Goal: Transaction & Acquisition: Purchase product/service

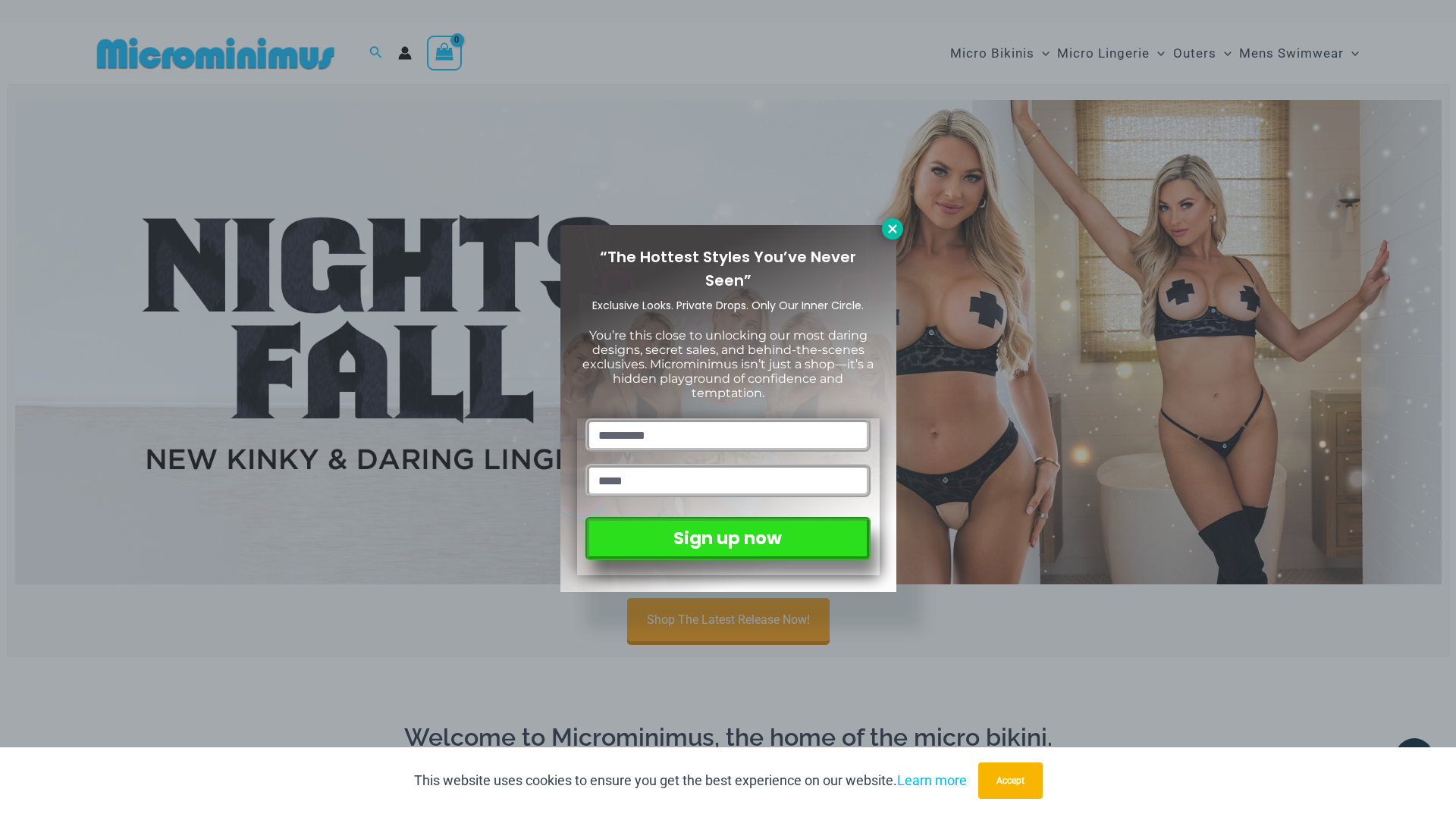
click at [894, 225] on icon at bounding box center [893, 229] width 14 height 14
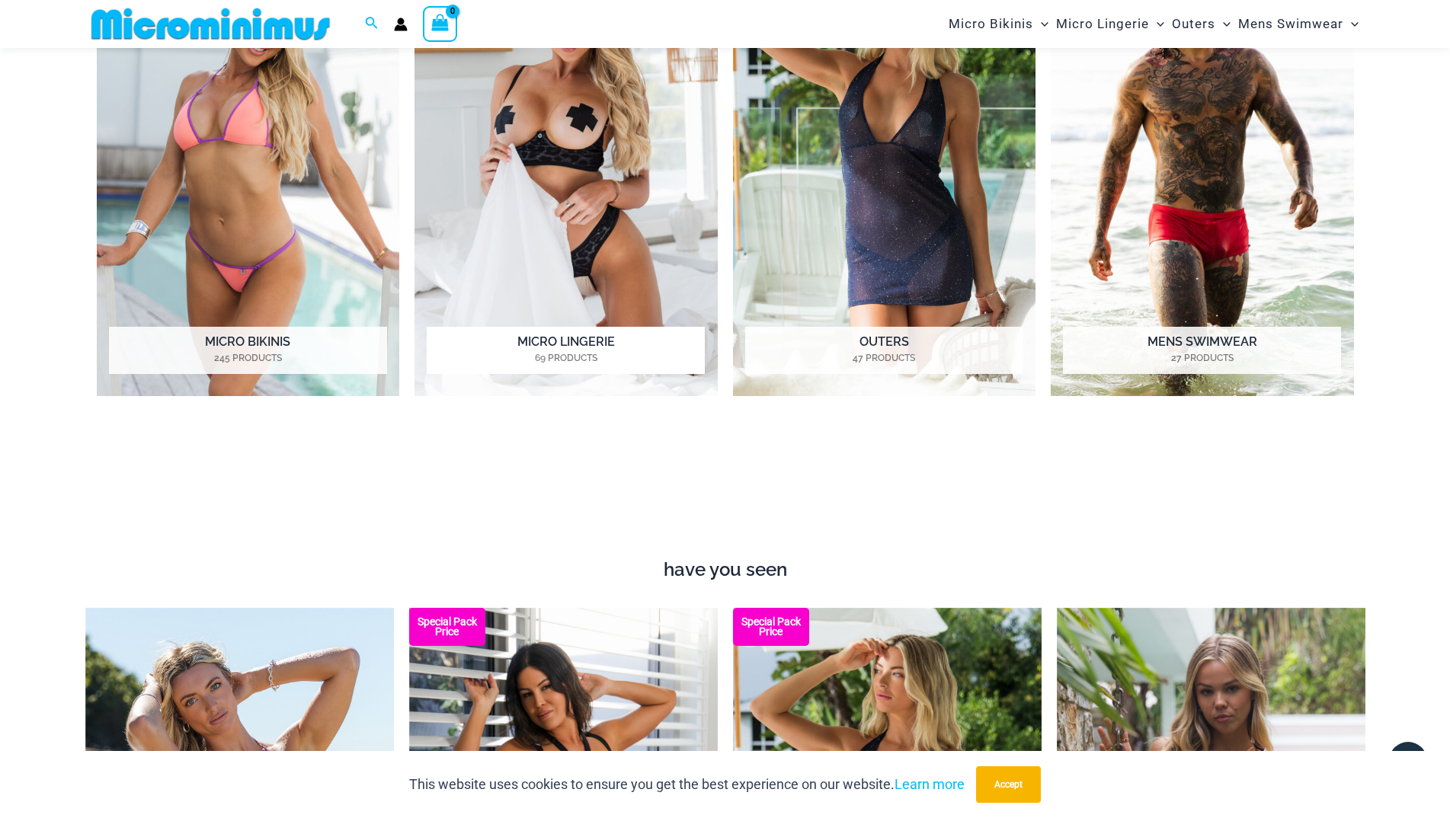
scroll to position [1230, 0]
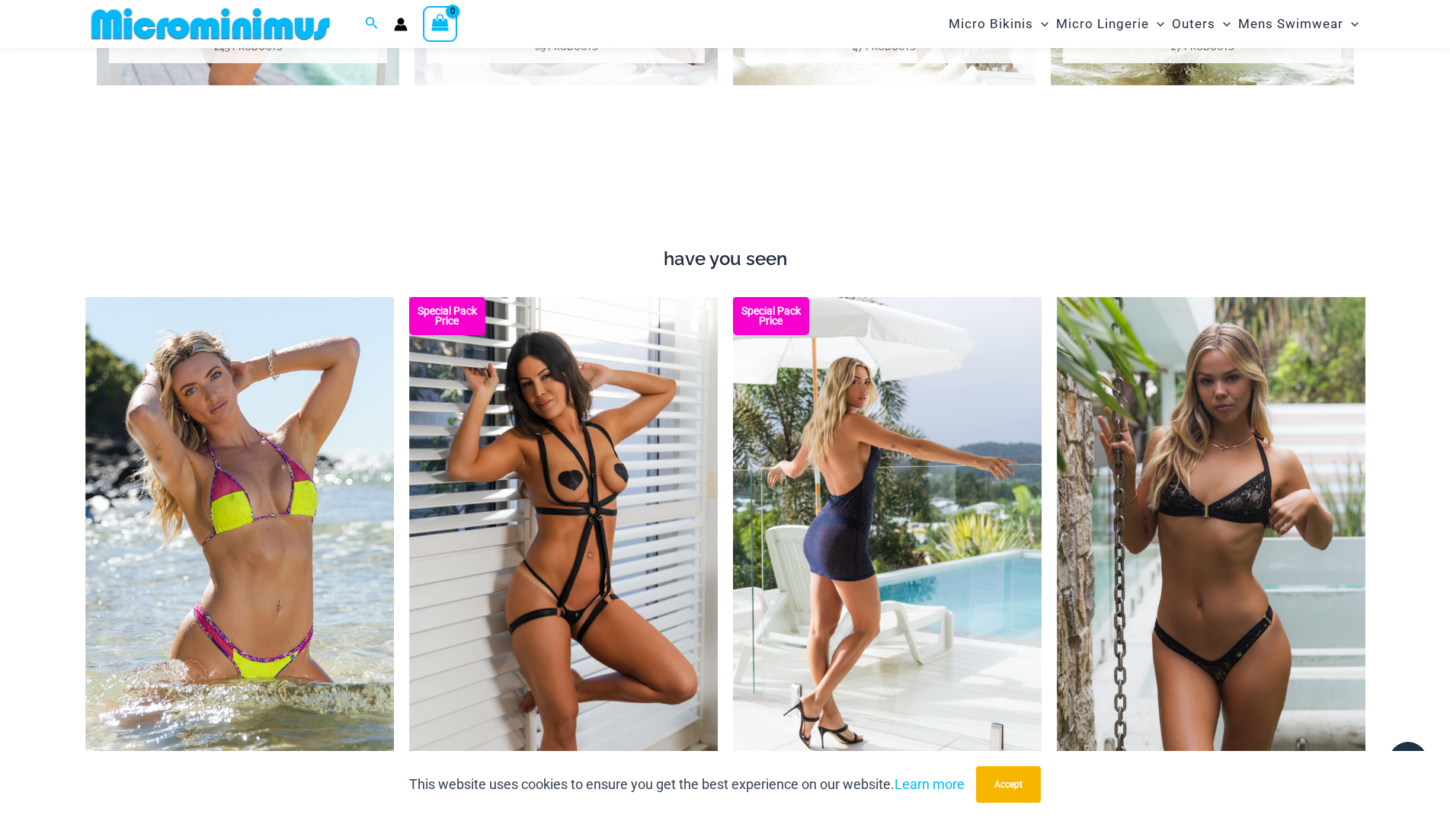
click at [836, 438] on img at bounding box center [887, 528] width 309 height 463
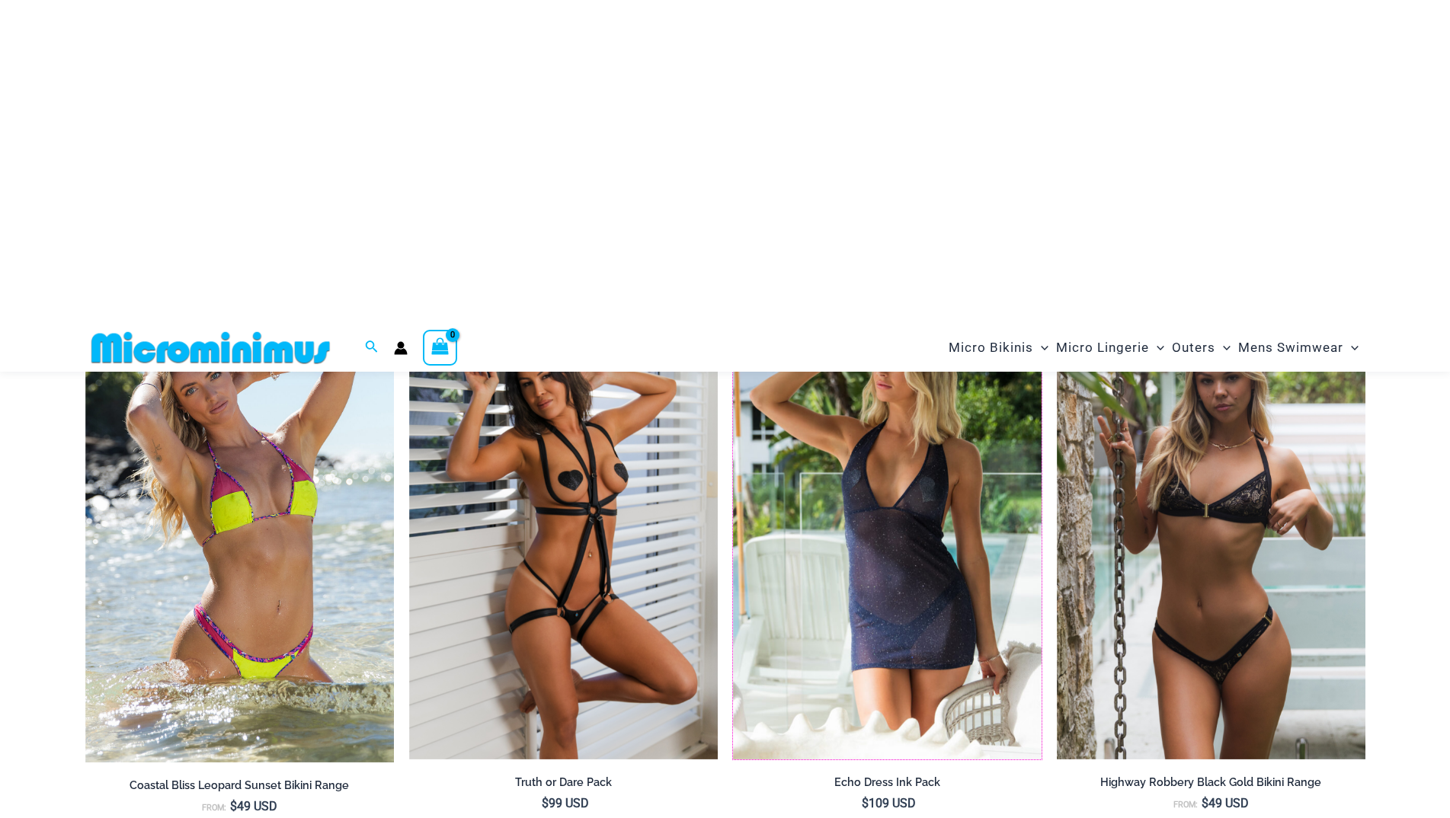
scroll to position [841, 0]
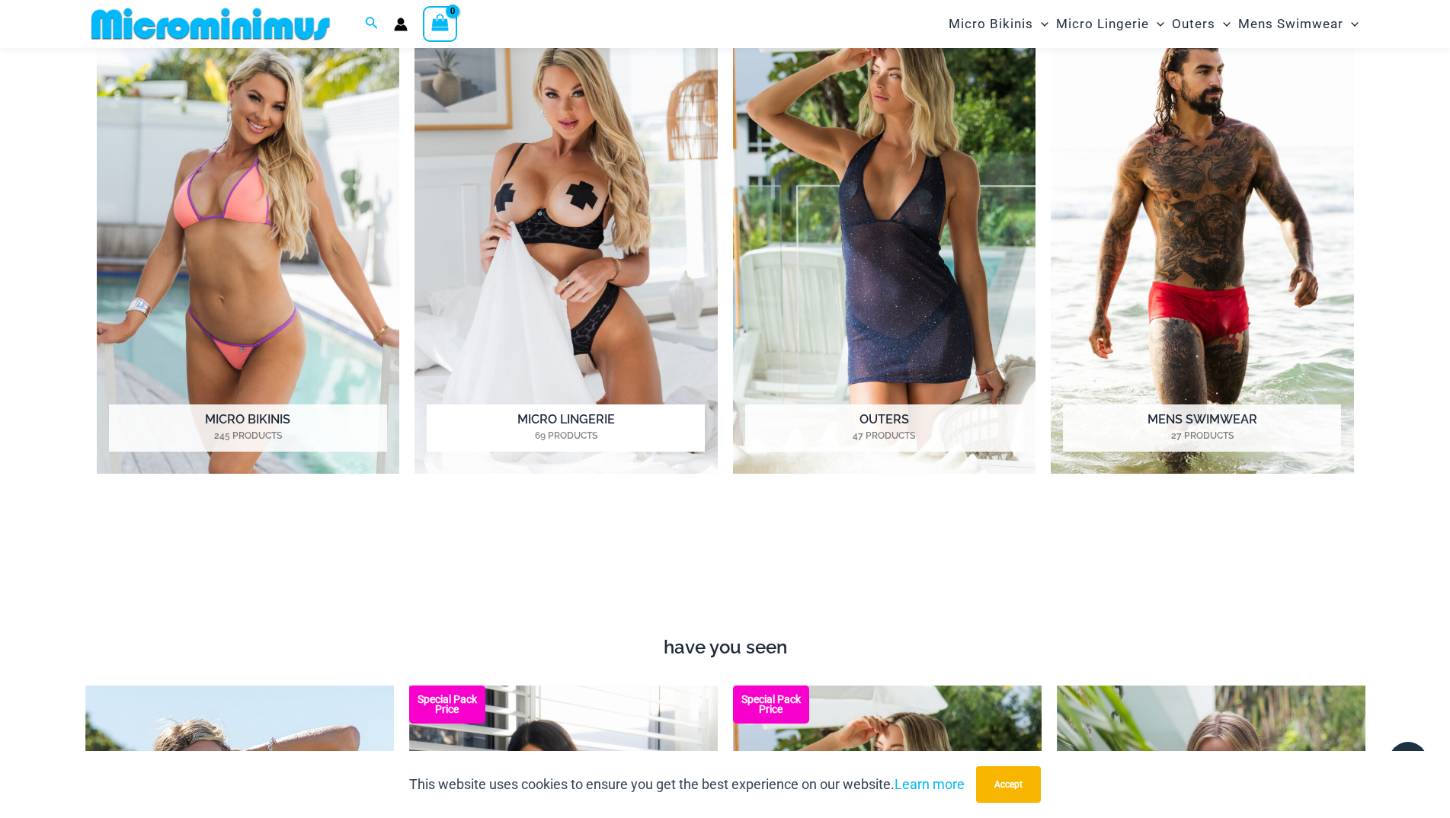
click at [539, 302] on img "Visit product category Micro Lingerie" at bounding box center [566, 241] width 303 height 466
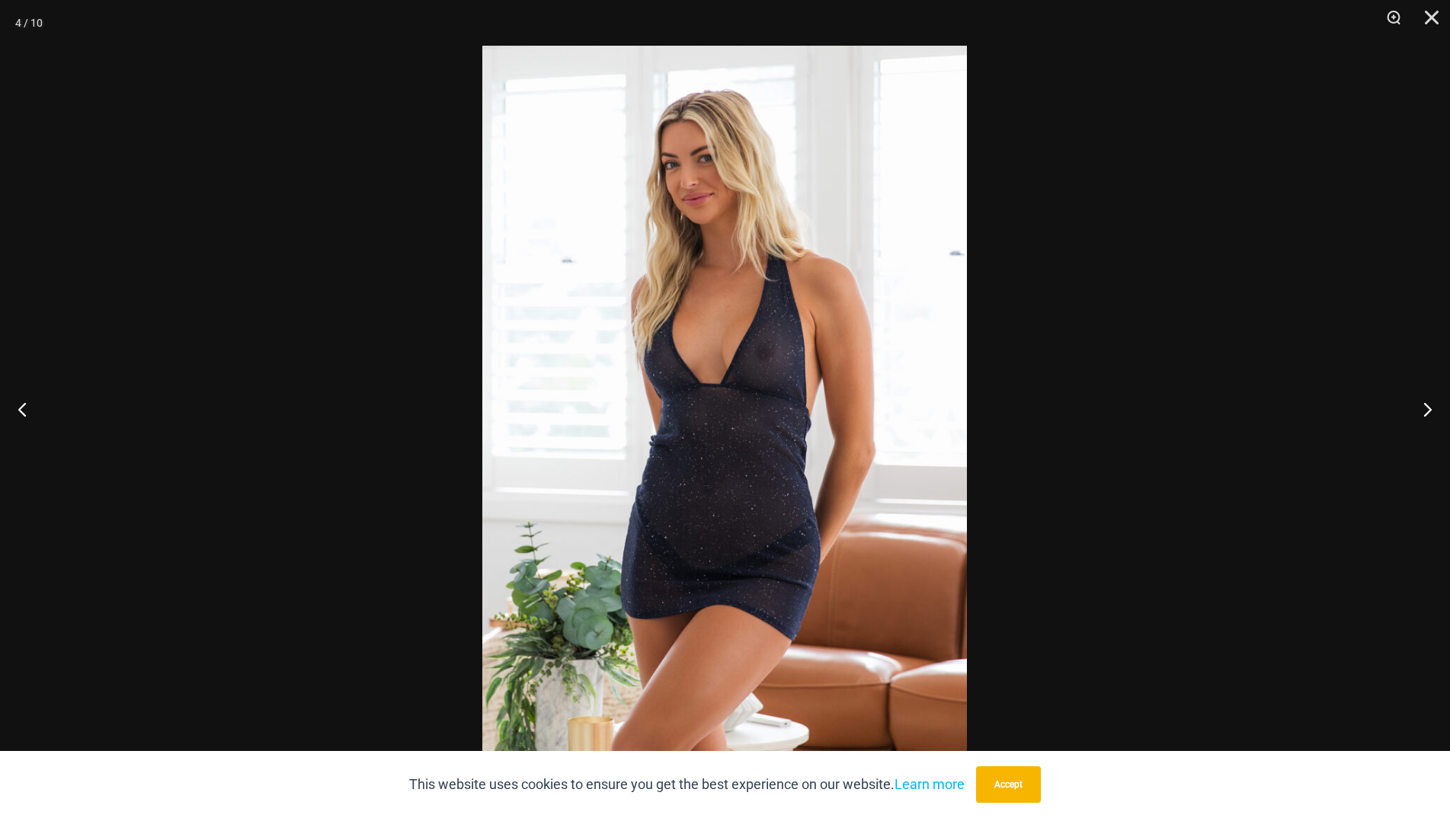
scroll to position [841, 0]
click at [585, 370] on img at bounding box center [724, 409] width 485 height 727
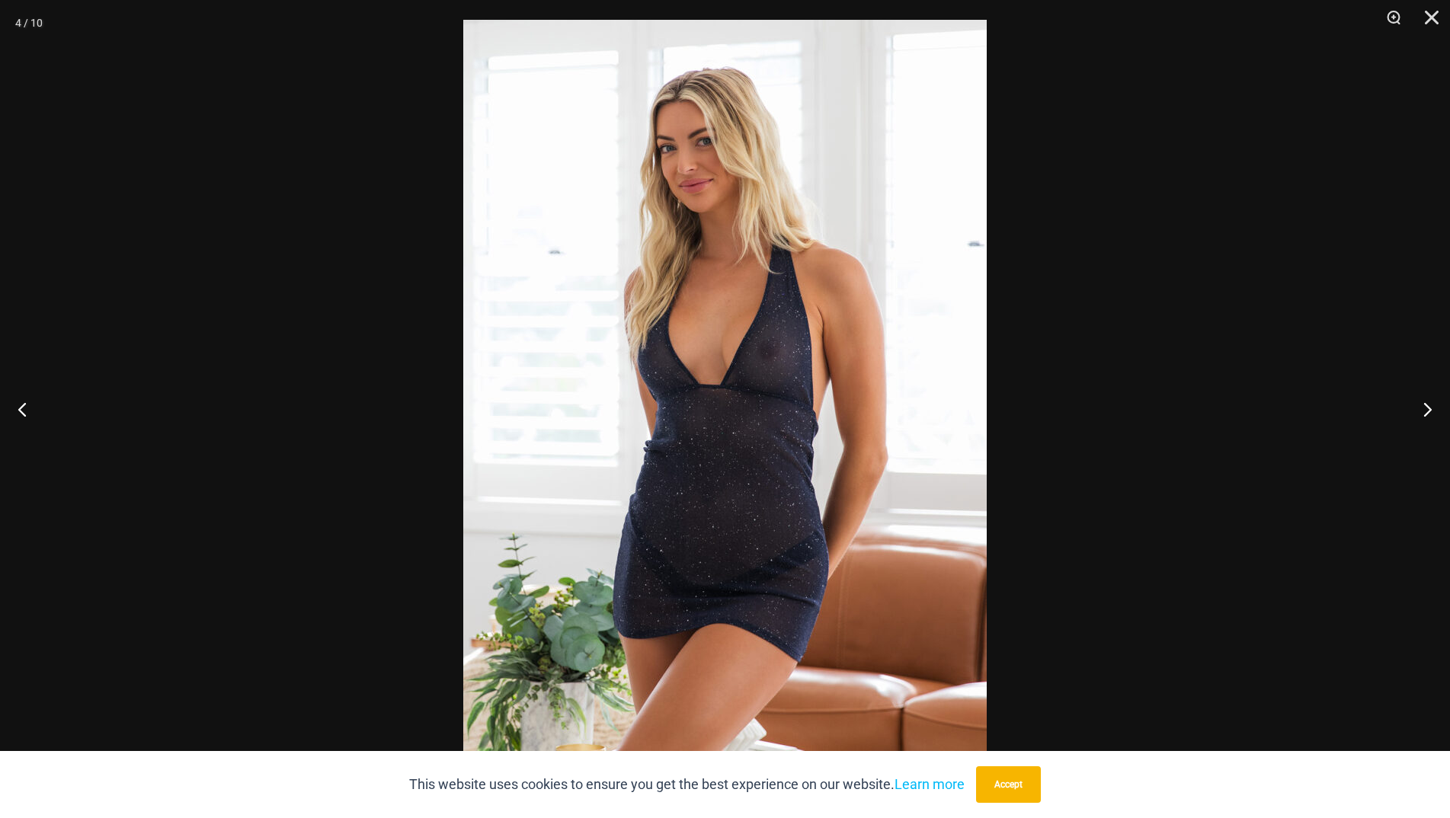
click at [223, 258] on div at bounding box center [725, 409] width 1450 height 818
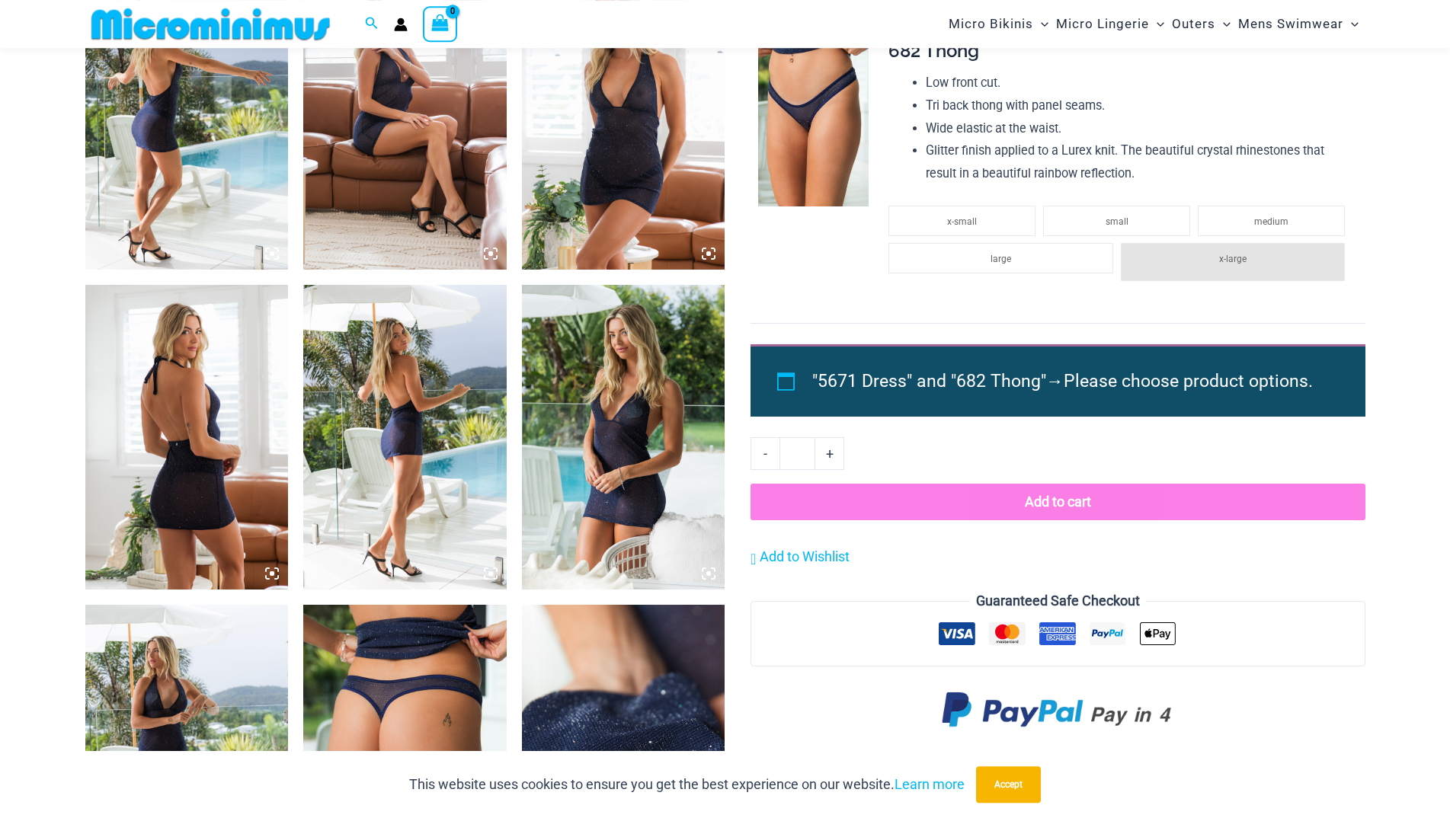
scroll to position [1152, 0]
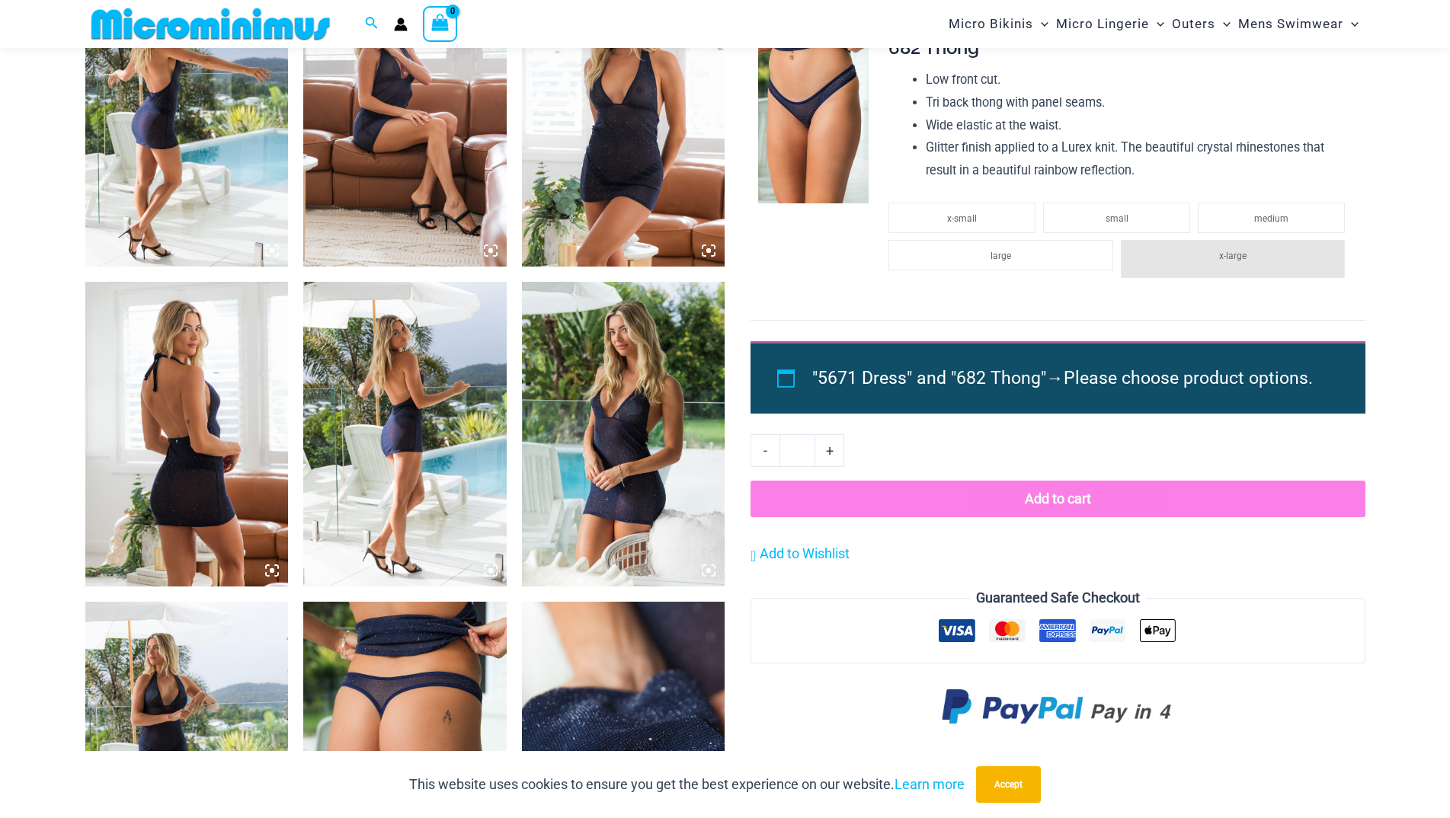
click at [568, 372] on img at bounding box center [623, 434] width 203 height 305
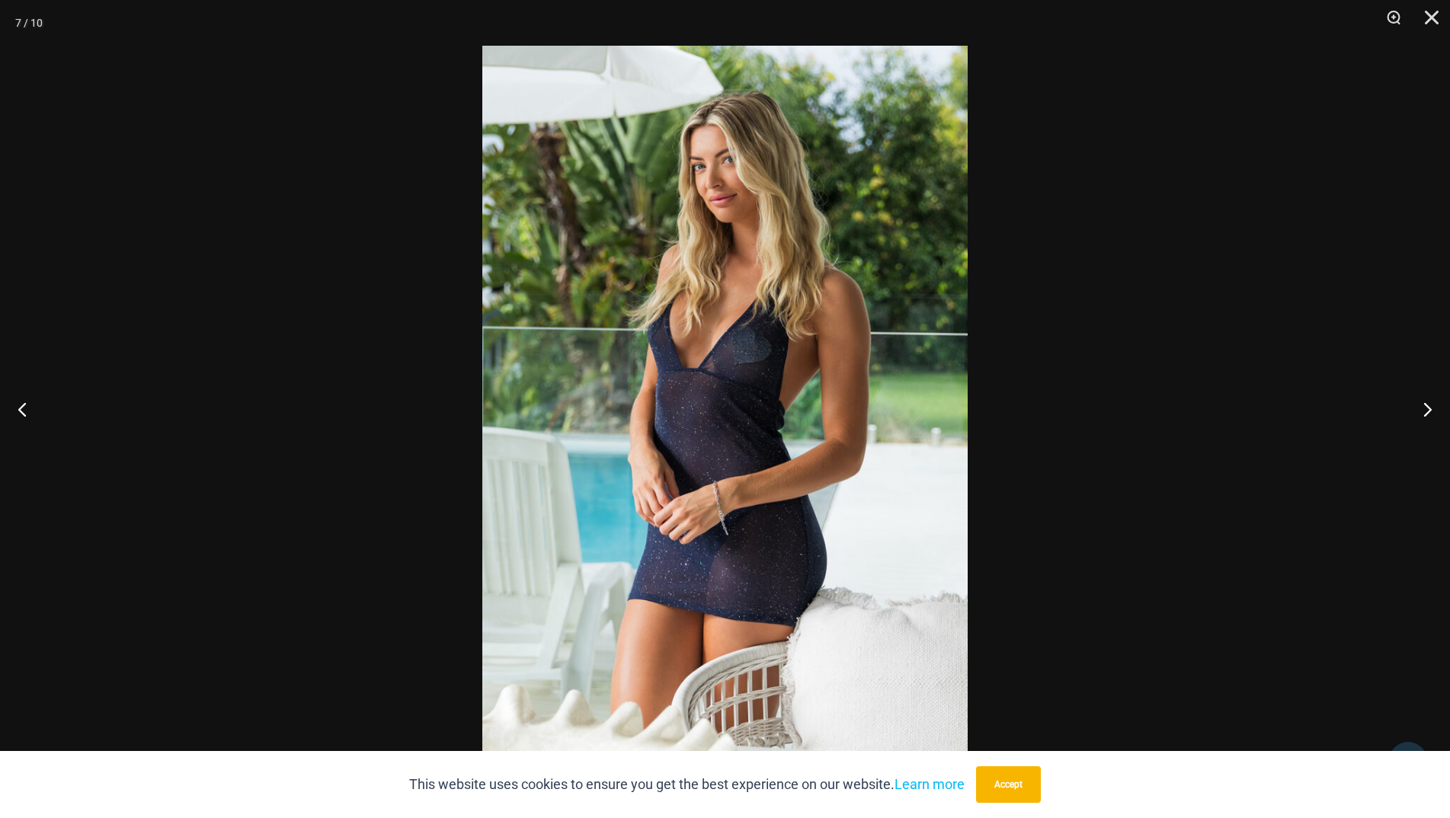
click at [321, 299] on div at bounding box center [725, 409] width 1450 height 818
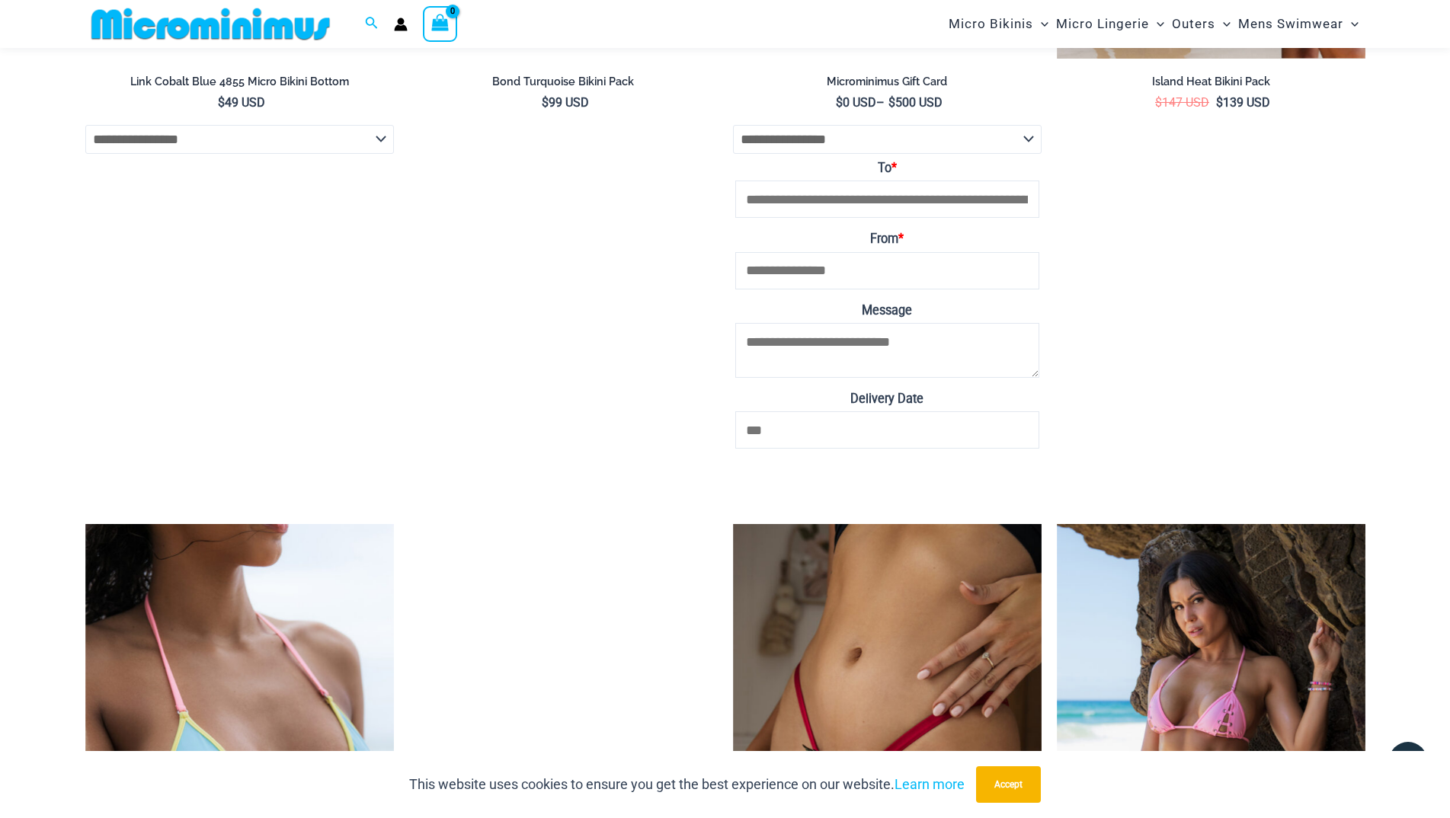
scroll to position [4883, 0]
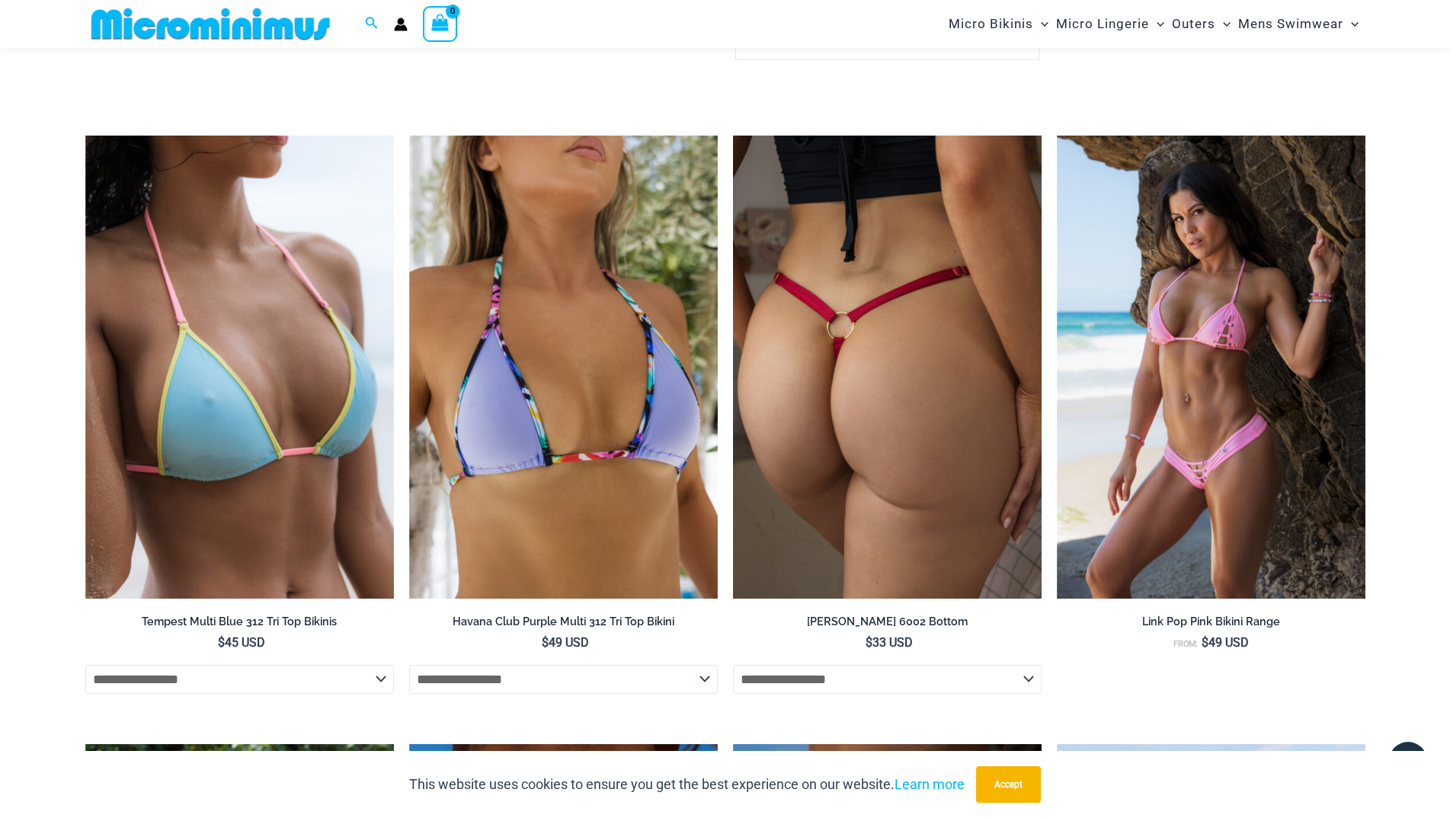
click at [812, 370] on img at bounding box center [887, 367] width 309 height 463
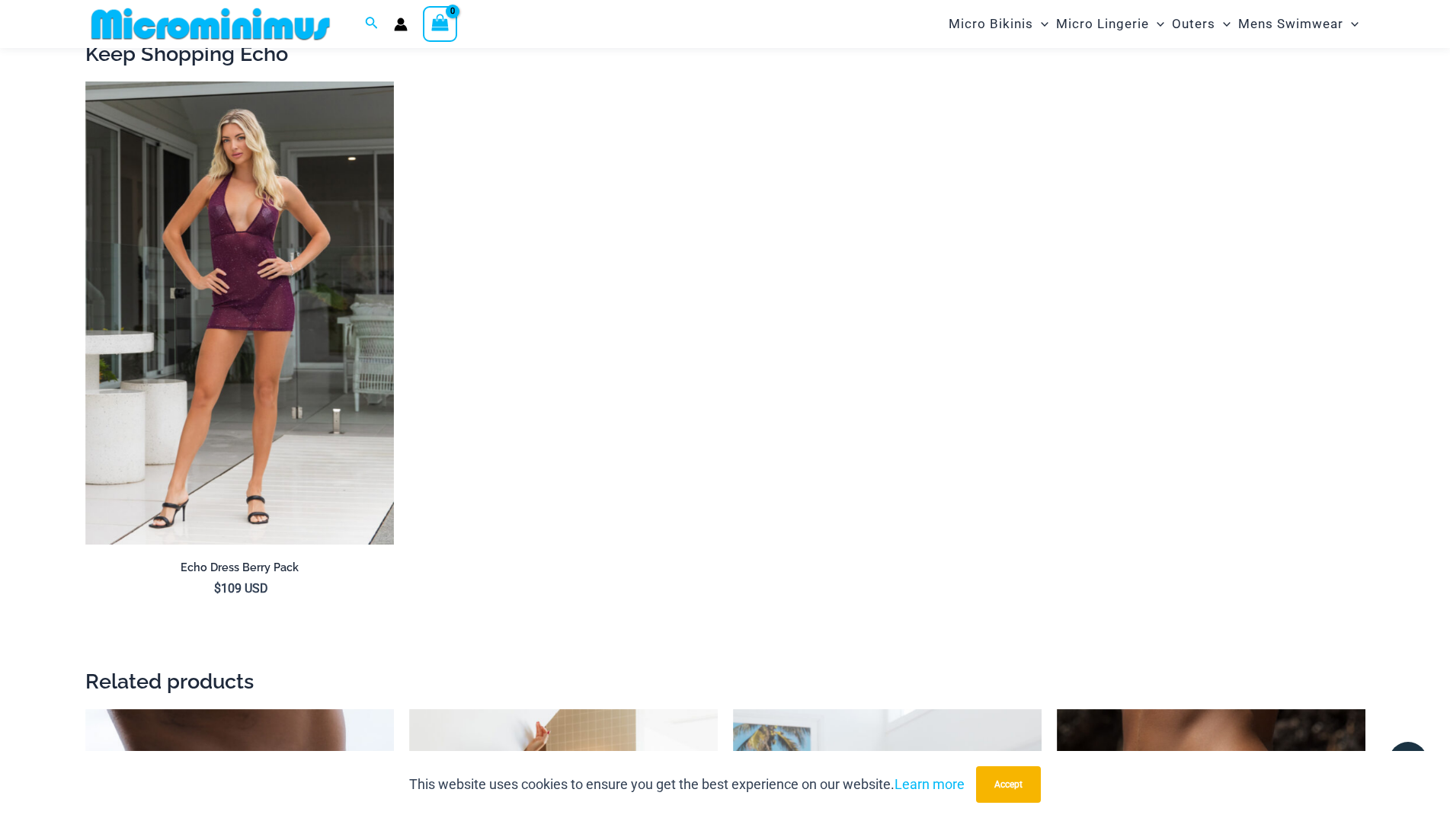
scroll to position [1852, 0]
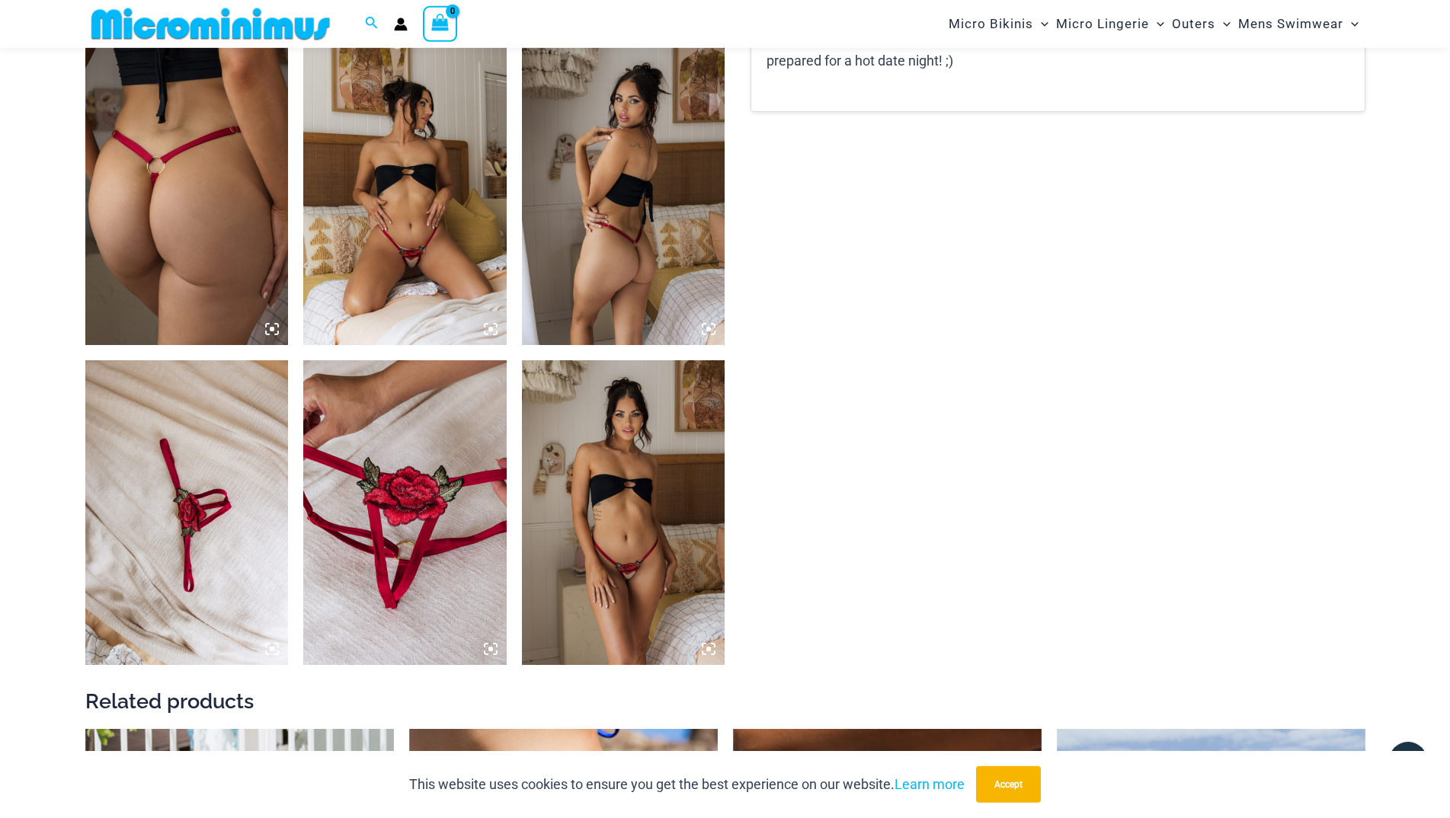
scroll to position [1074, 0]
click at [402, 271] on img at bounding box center [404, 192] width 203 height 305
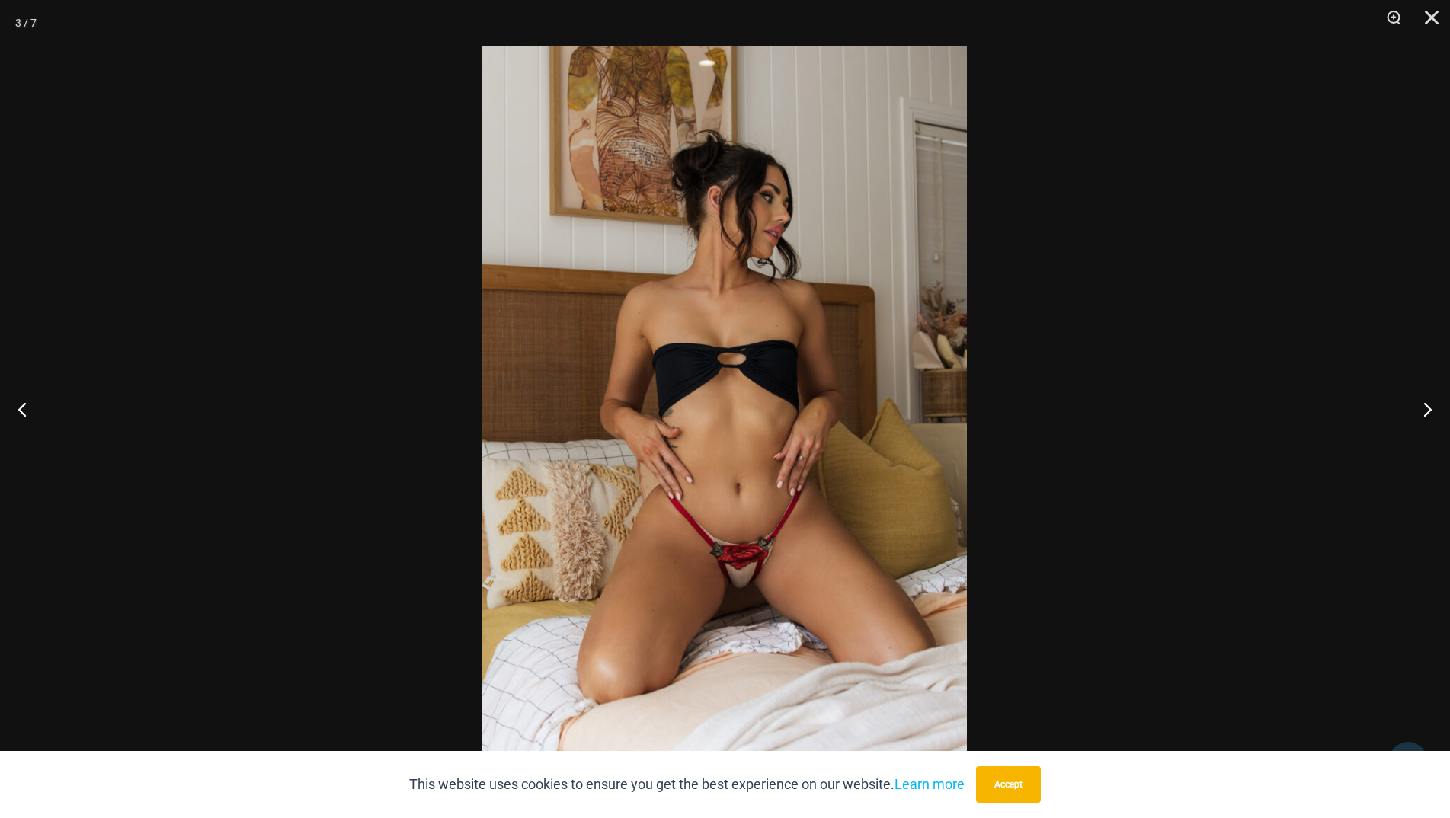
click at [255, 240] on div at bounding box center [725, 409] width 1450 height 818
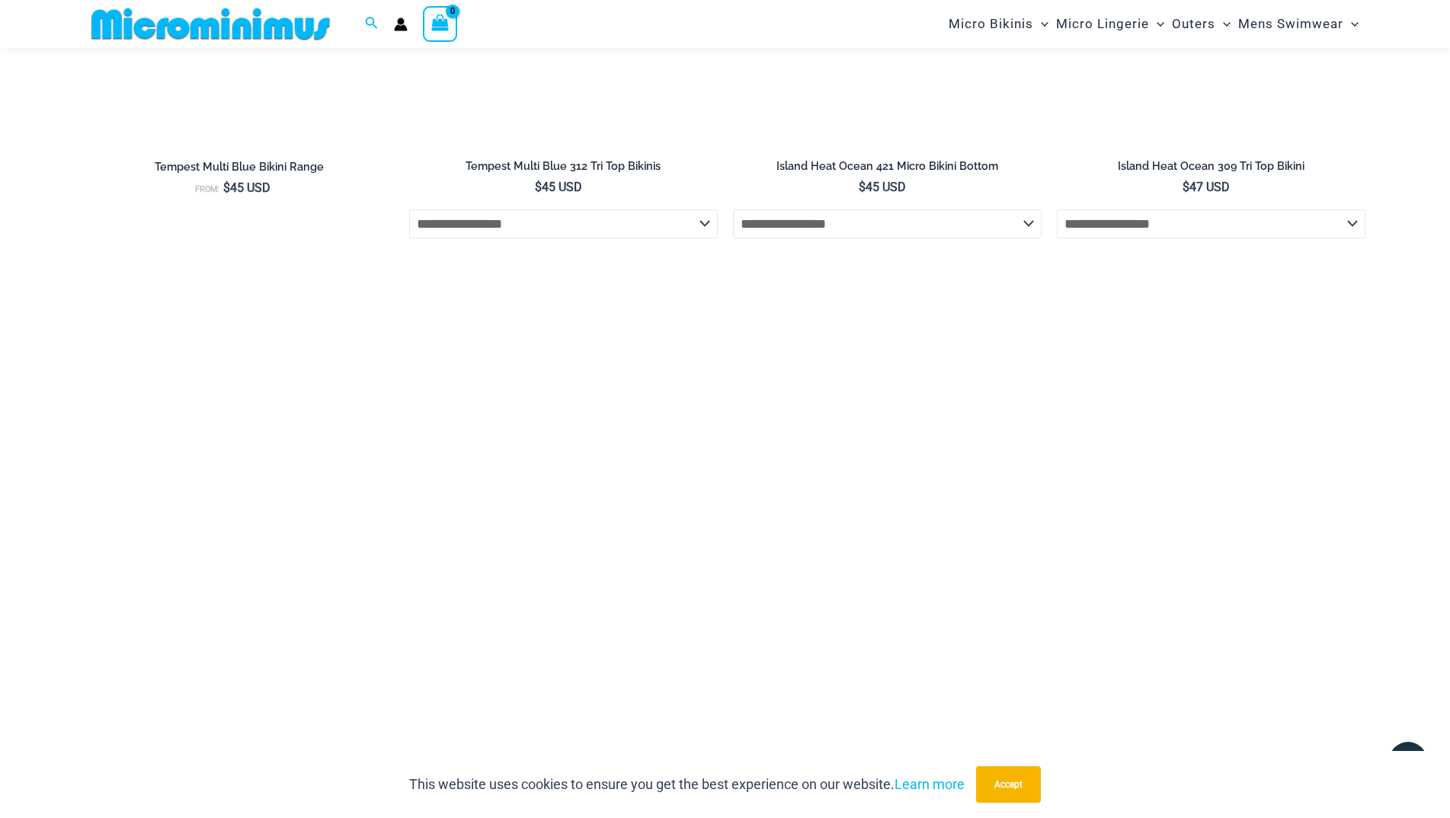
scroll to position [4339, 0]
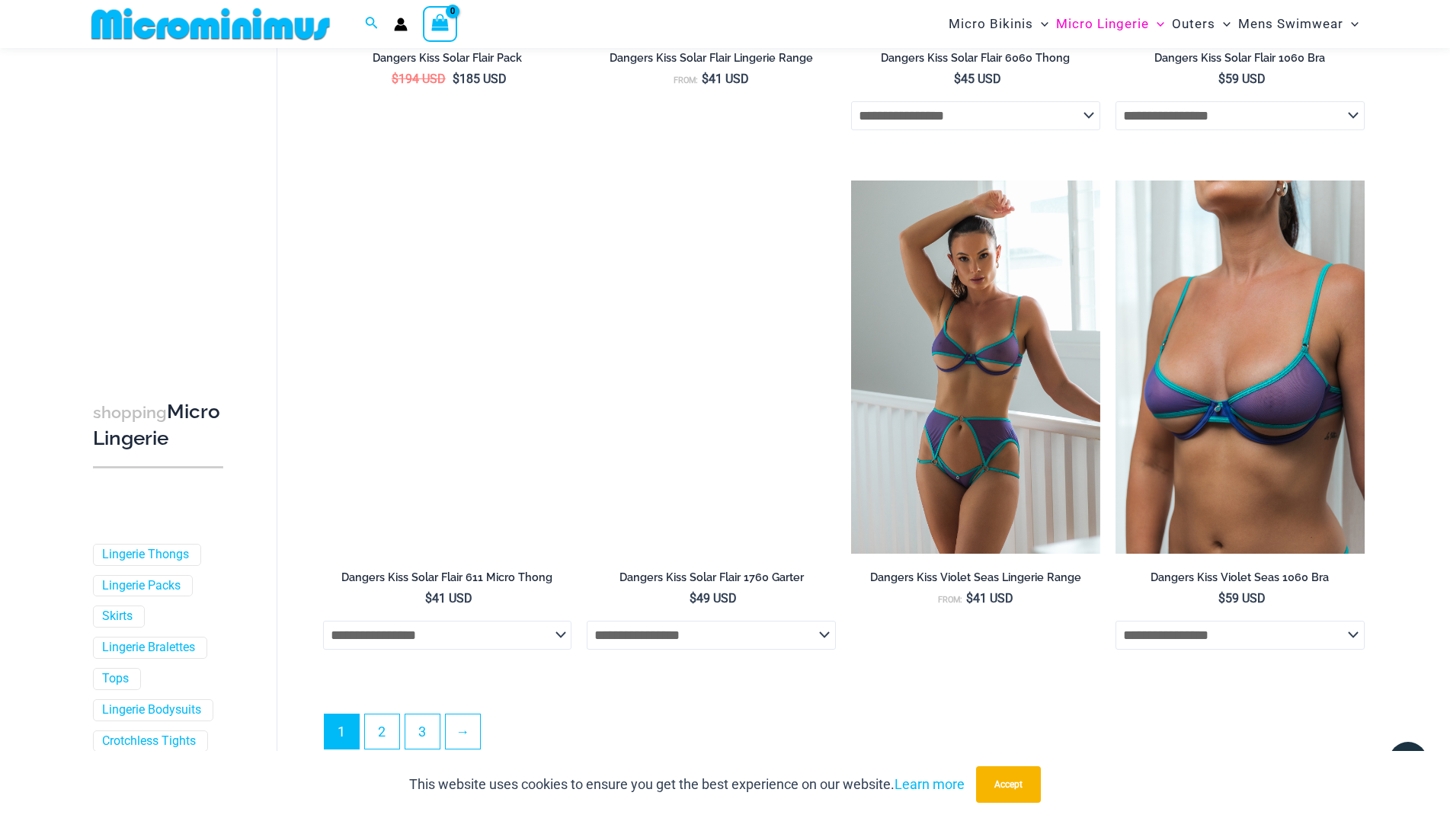
scroll to position [4028, 0]
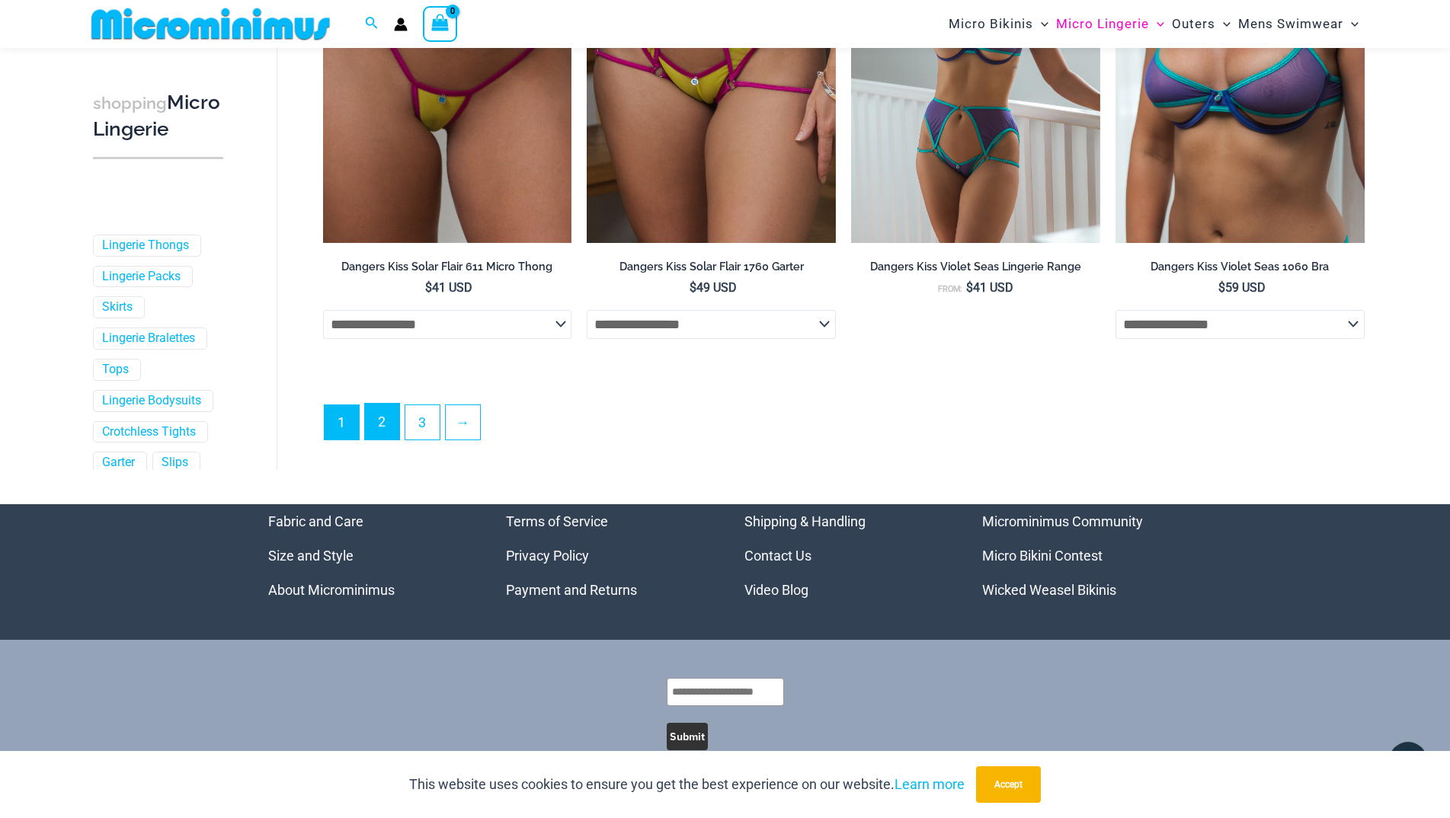
click at [386, 427] on link "2" at bounding box center [382, 422] width 34 height 36
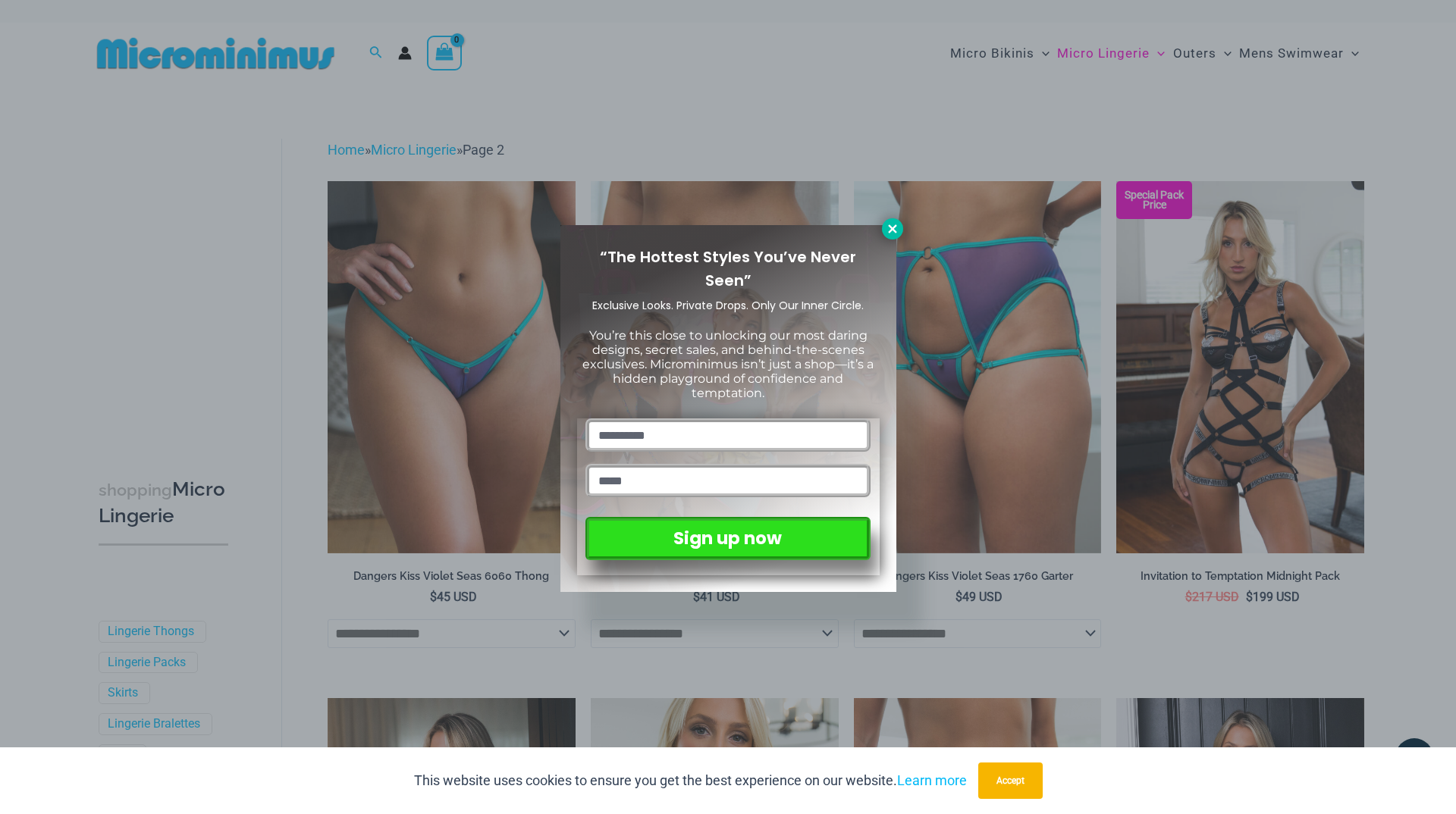
click at [897, 226] on icon at bounding box center [892, 229] width 8 height 8
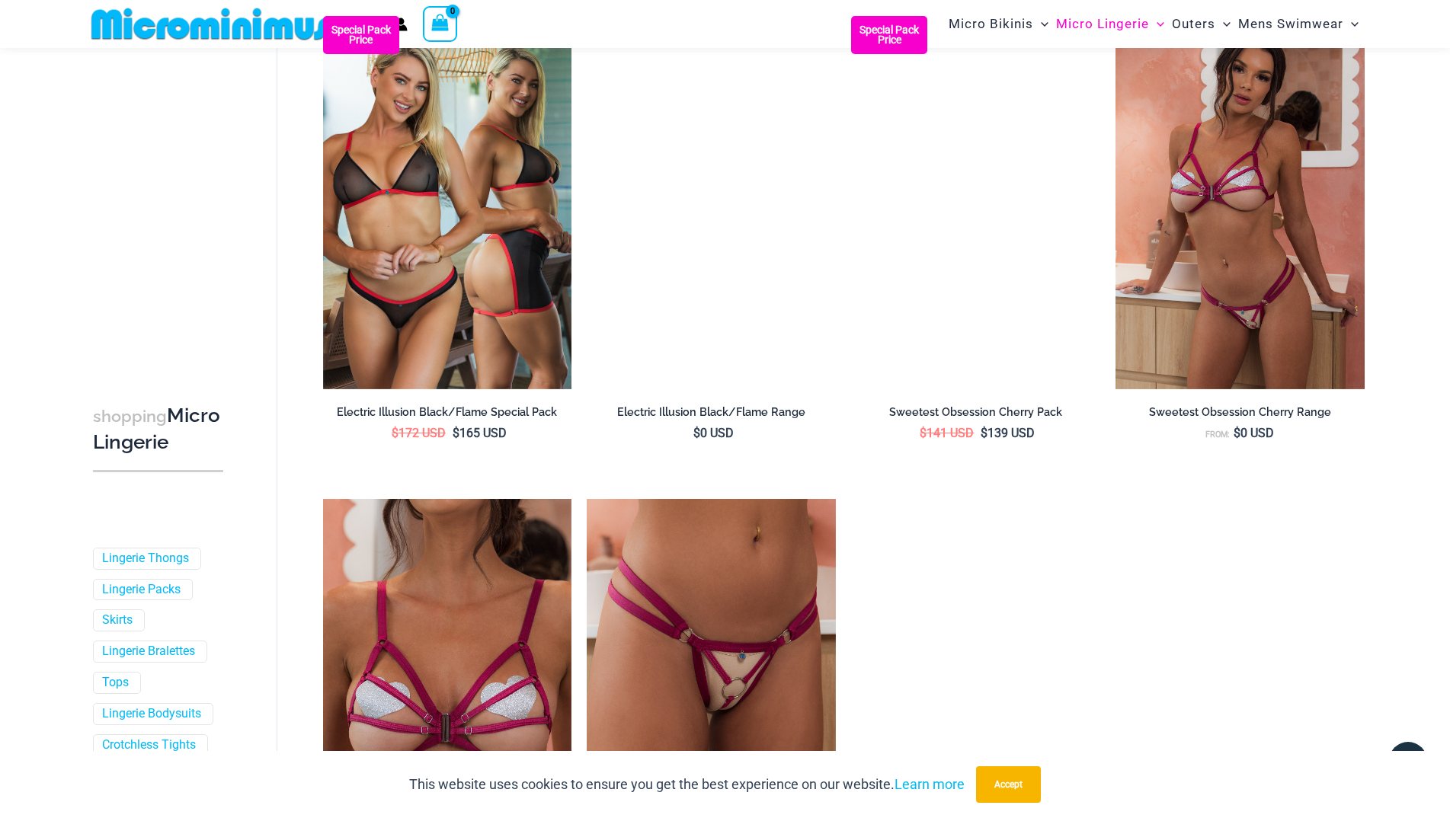
scroll to position [2629, 0]
